Goal: Task Accomplishment & Management: Use online tool/utility

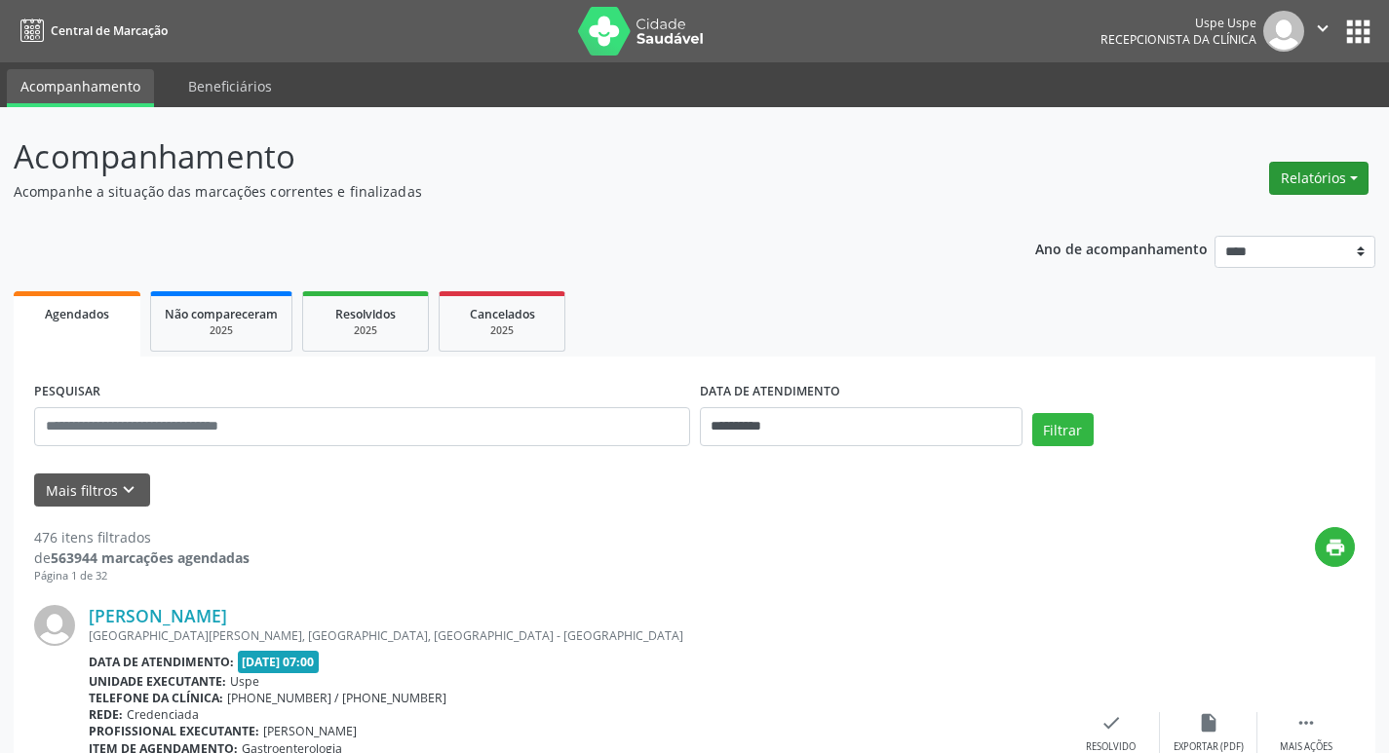
click at [1303, 181] on button "Relatórios" at bounding box center [1318, 178] width 99 height 33
click at [1264, 220] on link "Agendamentos" at bounding box center [1265, 220] width 210 height 27
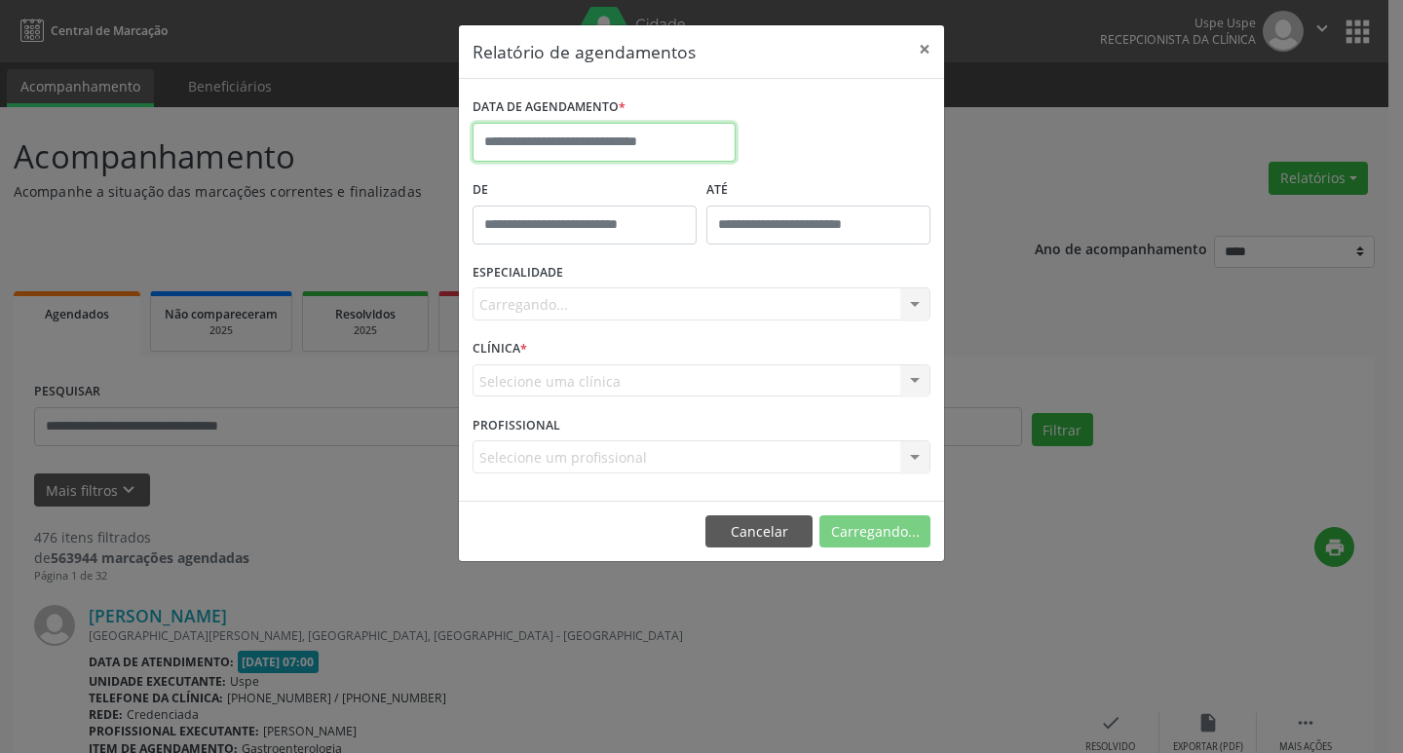
click at [653, 136] on input "text" at bounding box center [604, 142] width 263 height 39
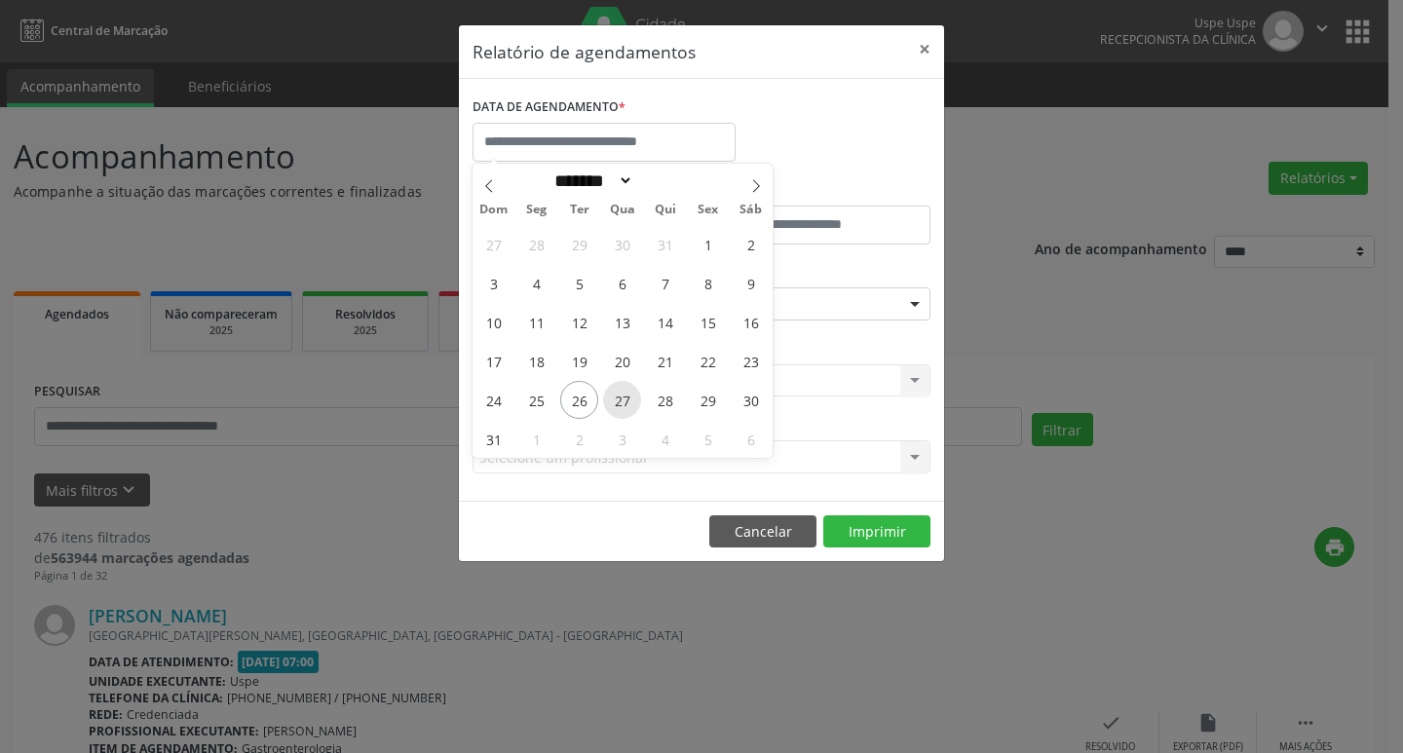
click at [629, 404] on span "27" at bounding box center [622, 400] width 38 height 38
type input "**********"
click at [629, 404] on span "27" at bounding box center [622, 400] width 38 height 38
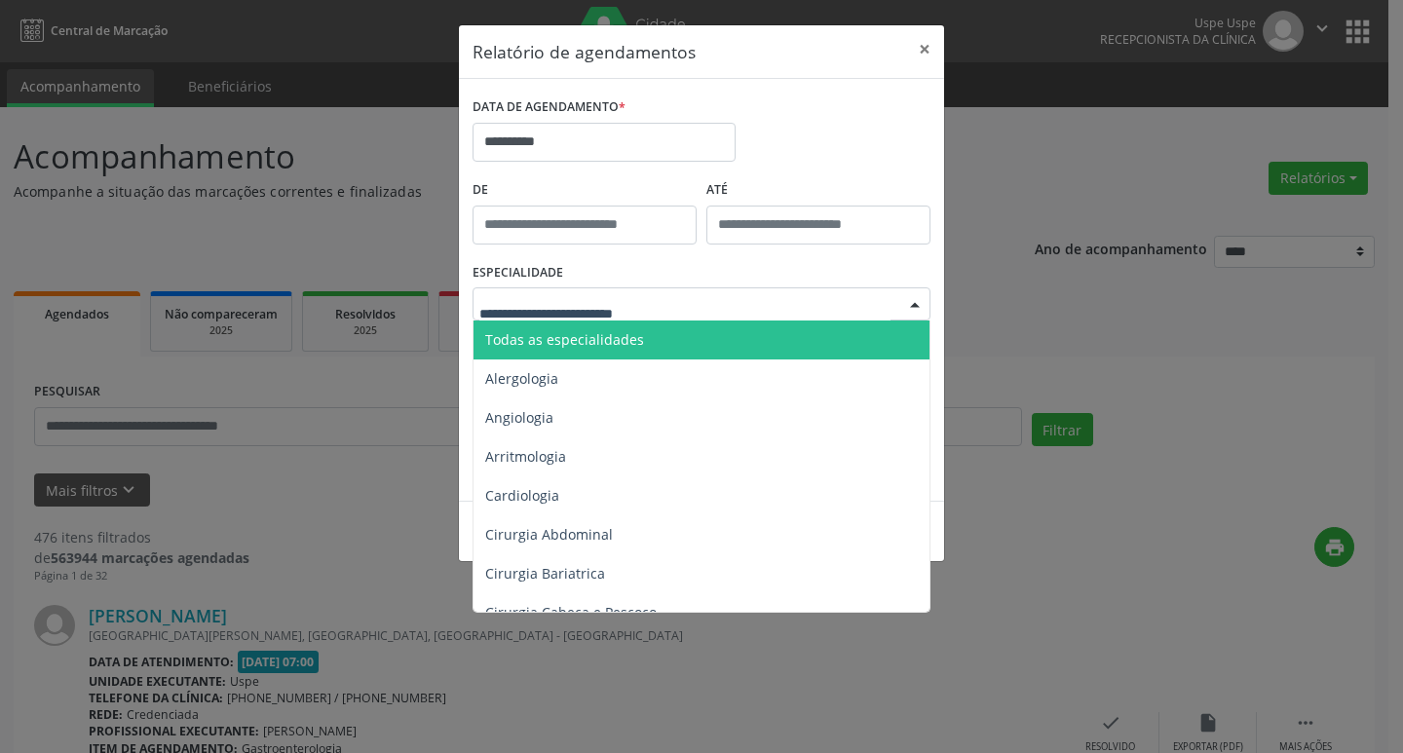
click at [568, 316] on div at bounding box center [702, 303] width 458 height 33
click at [566, 341] on span "Todas as especialidades" at bounding box center [564, 339] width 159 height 19
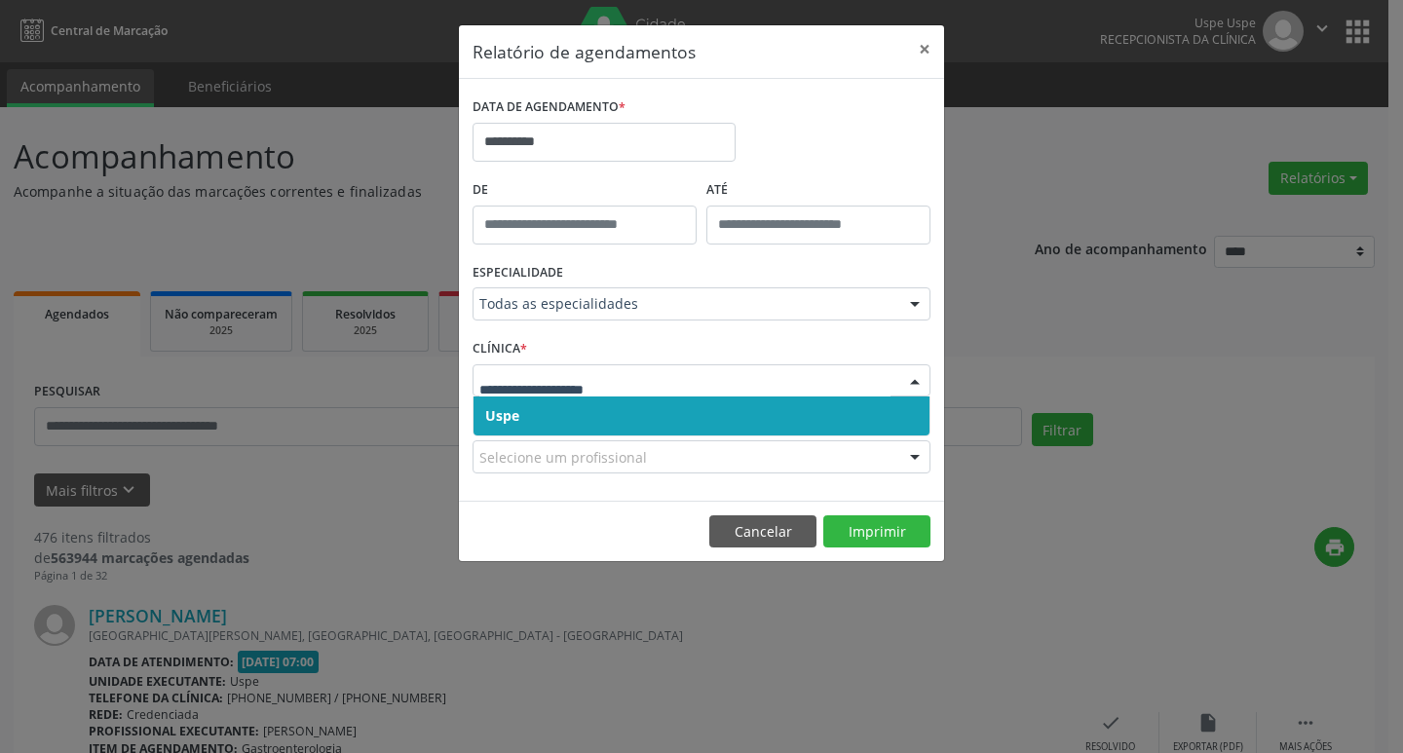
click at [537, 412] on span "Uspe" at bounding box center [702, 416] width 456 height 39
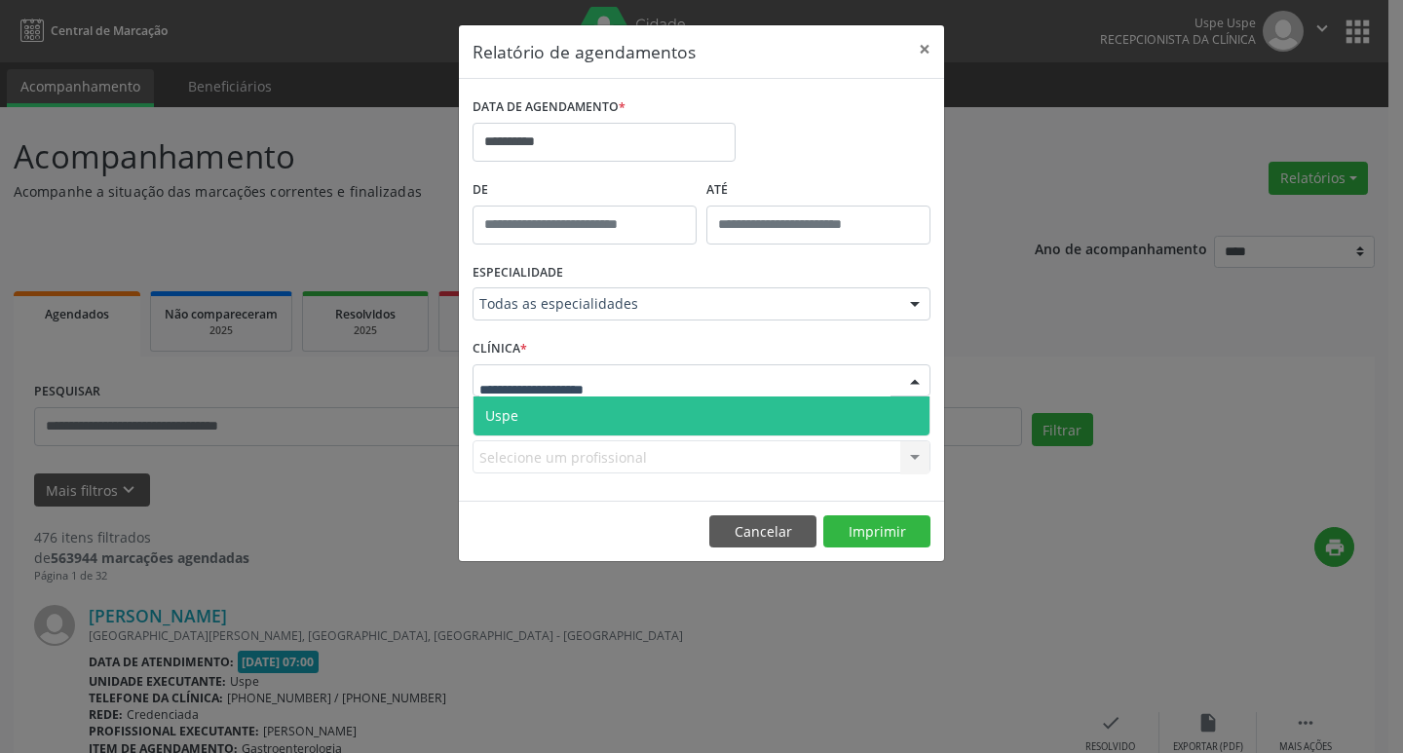
drag, startPoint x: 541, startPoint y: 386, endPoint x: 550, endPoint y: 407, distance: 23.2
click at [550, 407] on span "Uspe" at bounding box center [702, 416] width 456 height 39
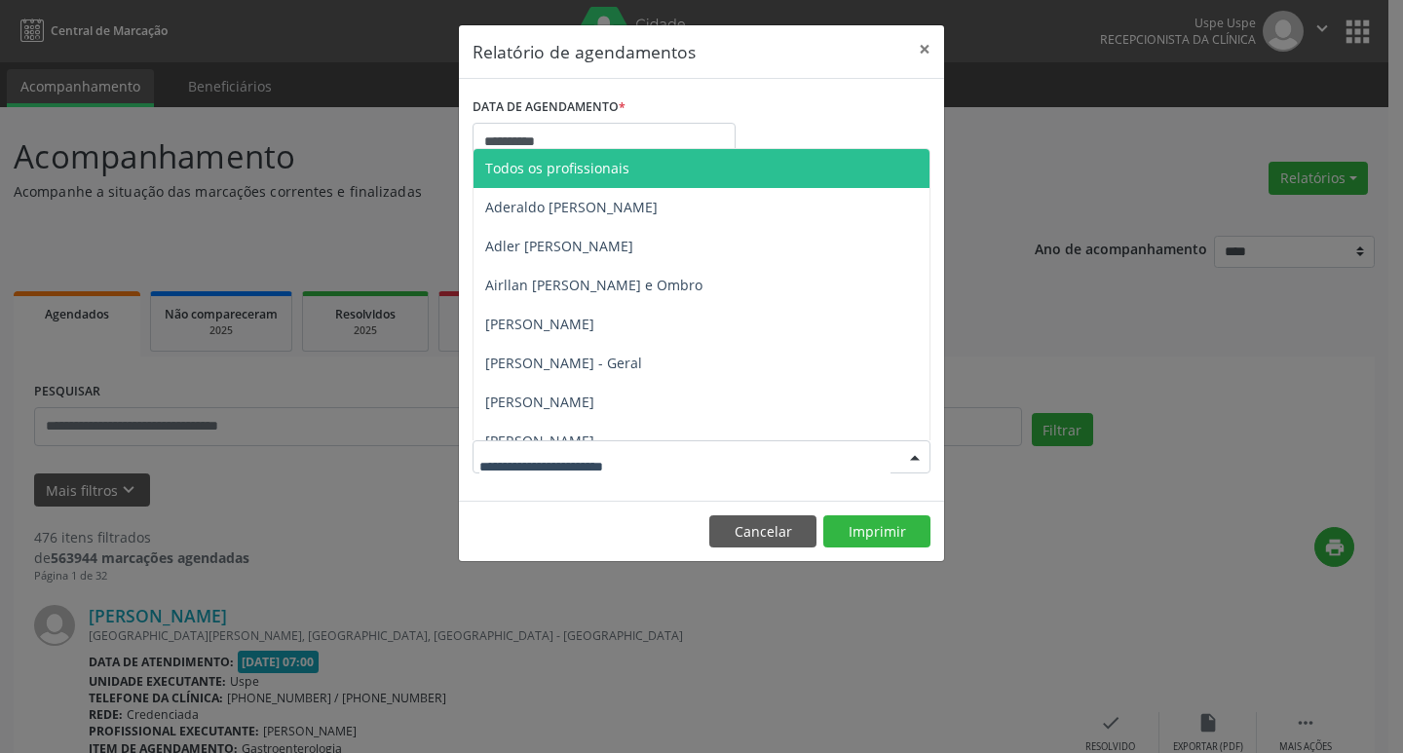
click at [600, 176] on span "Todos os profissionais" at bounding box center [557, 168] width 144 height 19
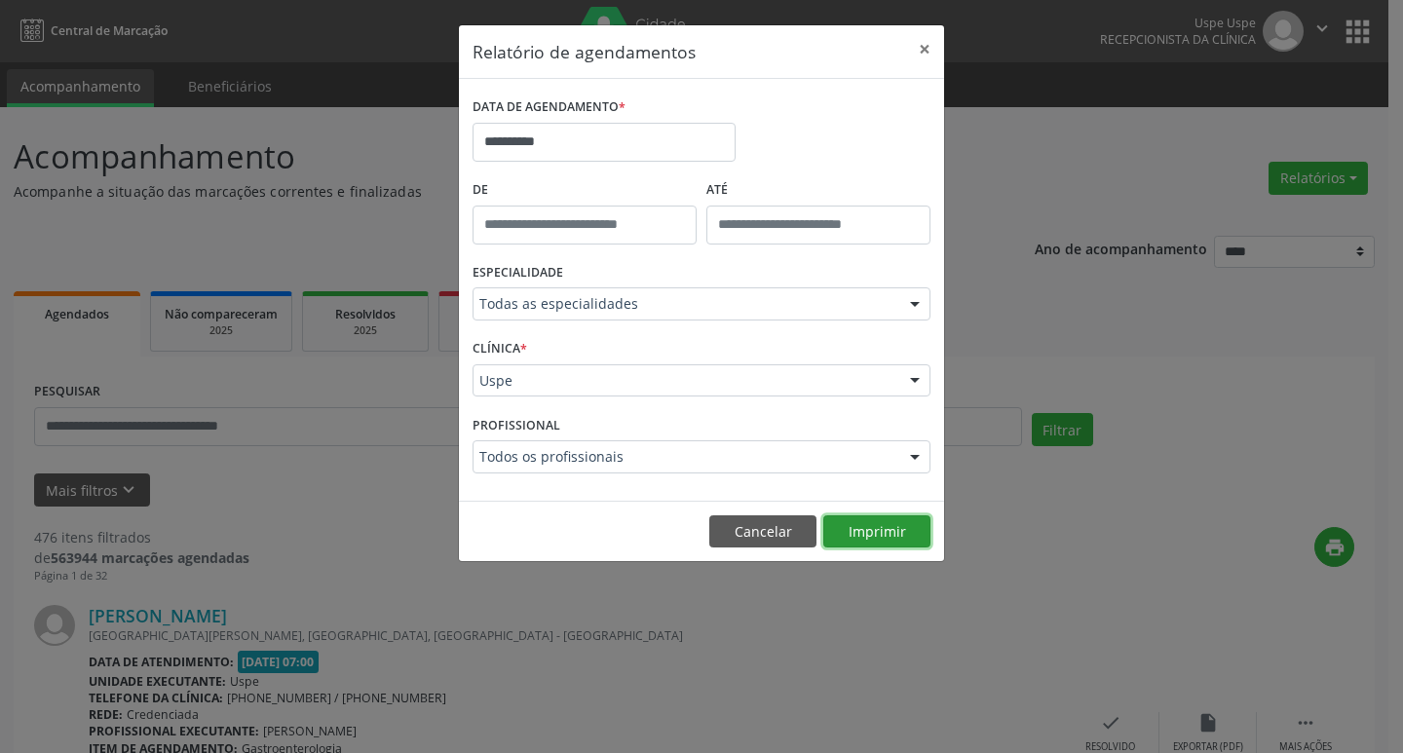
click at [857, 535] on button "Imprimir" at bounding box center [876, 531] width 107 height 33
